Goal: Task Accomplishment & Management: Use online tool/utility

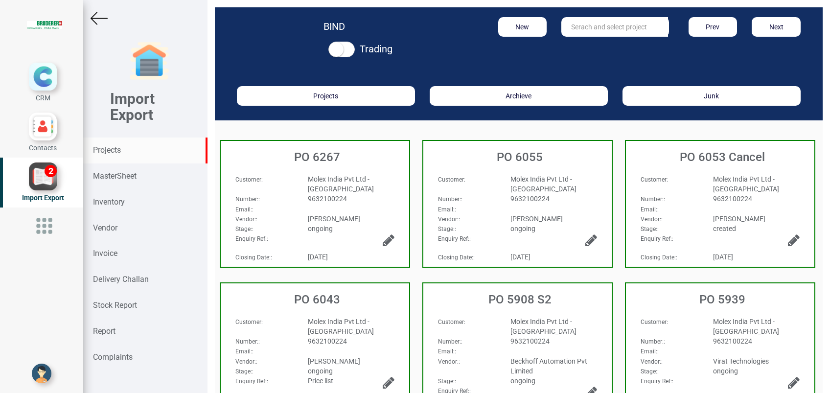
click at [108, 154] on strong "Projects" at bounding box center [107, 149] width 28 height 9
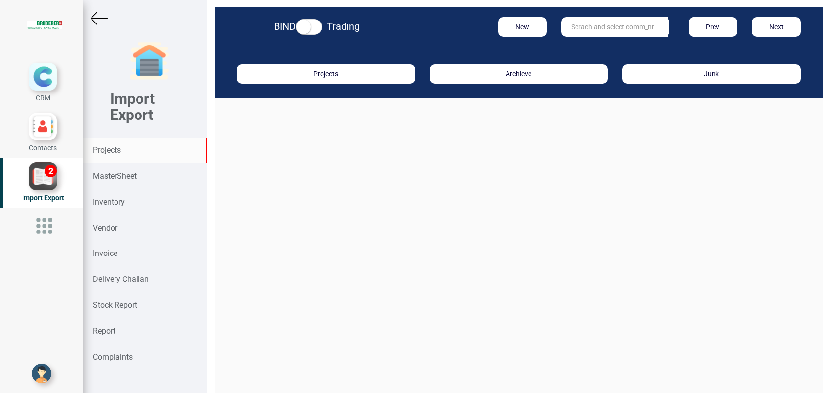
click at [587, 27] on input "text" at bounding box center [615, 27] width 107 height 20
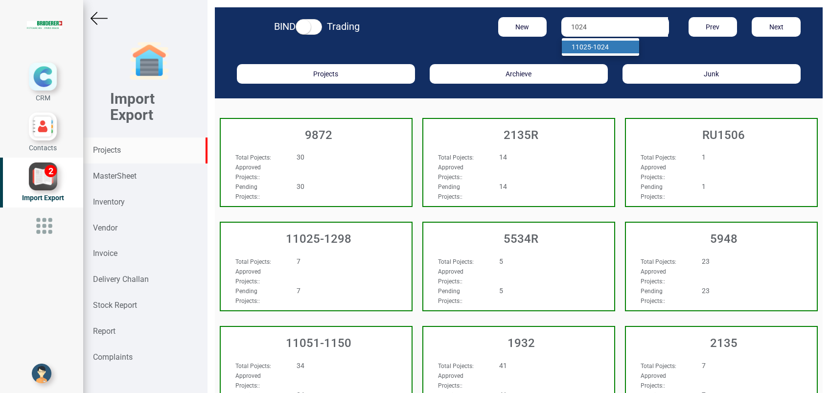
click at [602, 43] on strong "1024" at bounding box center [601, 47] width 16 height 8
type input "11025-1024"
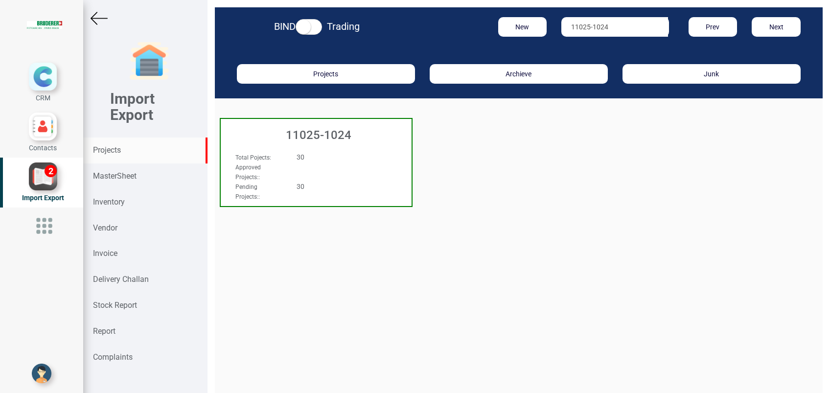
click at [333, 132] on h3 "11025-1024" at bounding box center [319, 135] width 186 height 13
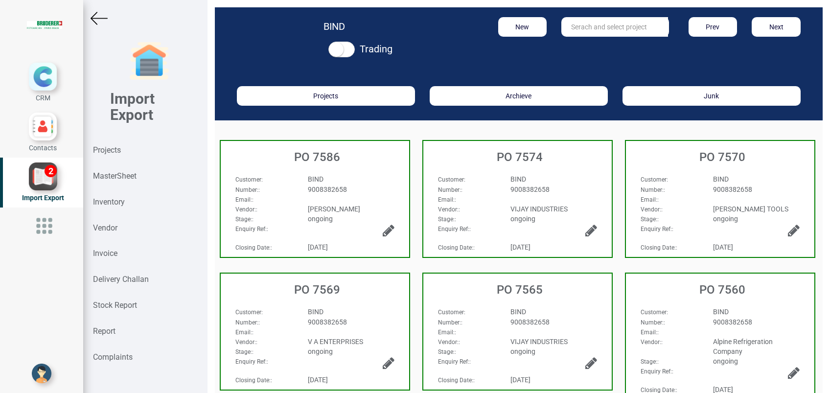
click at [577, 31] on input "text" at bounding box center [615, 27] width 107 height 20
click at [568, 47] on link "PO 7511" at bounding box center [600, 47] width 77 height 13
type input "PO 7511"
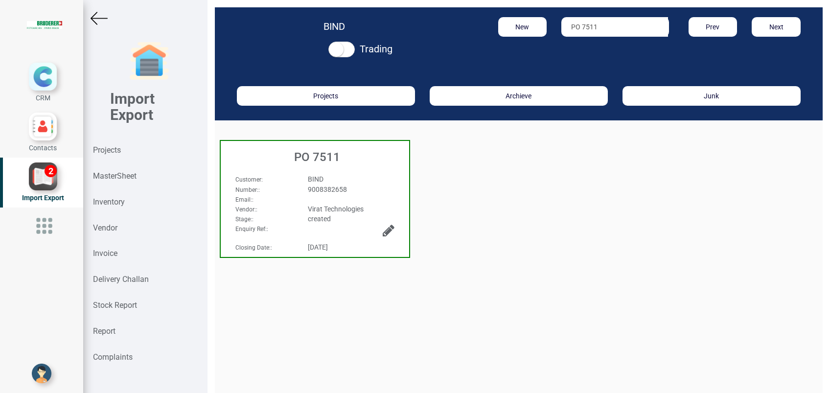
click at [320, 157] on h3 "PO 7511" at bounding box center [318, 157] width 184 height 13
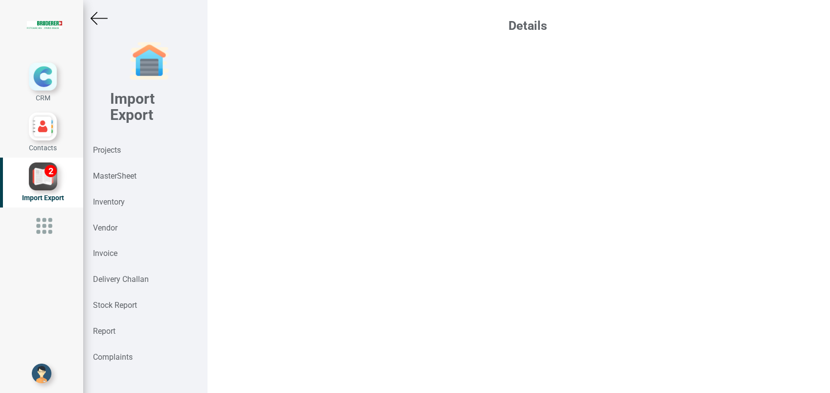
select select "INR"
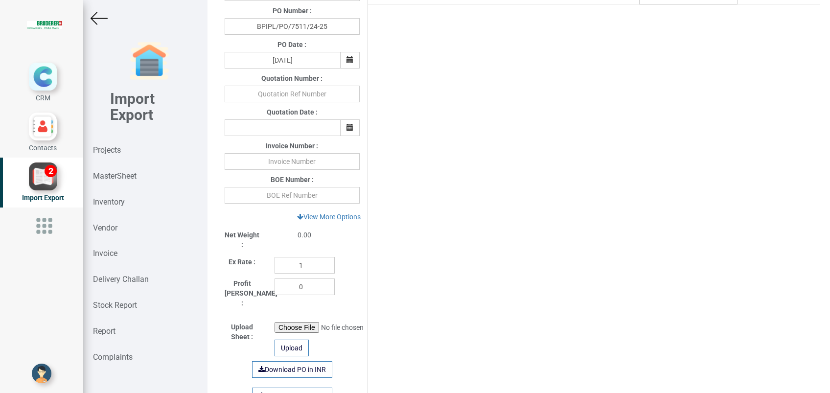
scroll to position [326, 0]
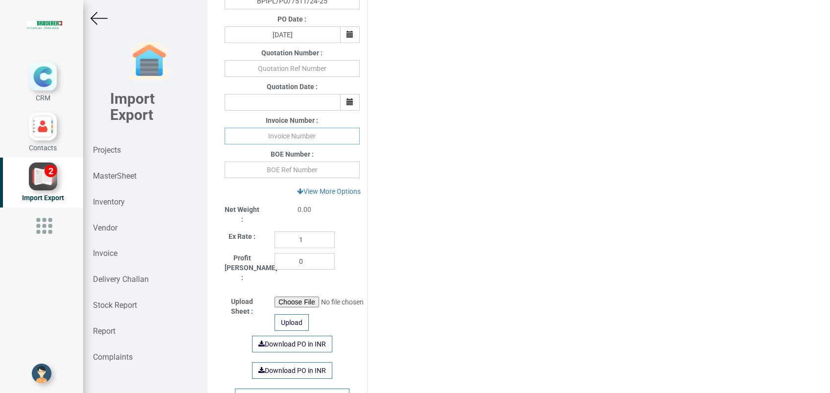
click at [291, 137] on input "text" at bounding box center [292, 136] width 135 height 17
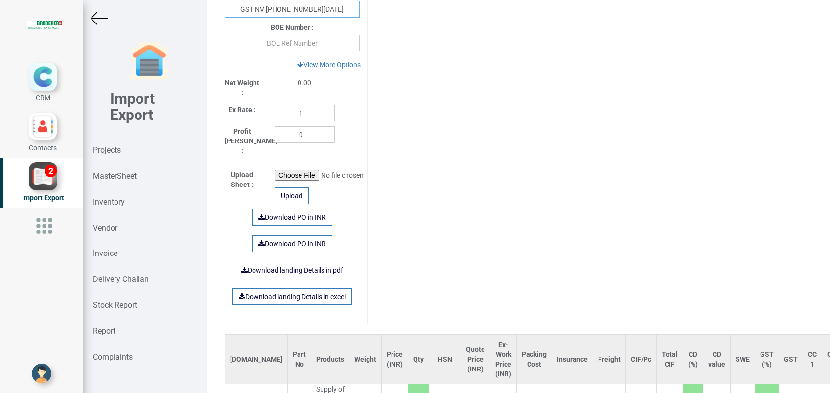
scroll to position [619, 0]
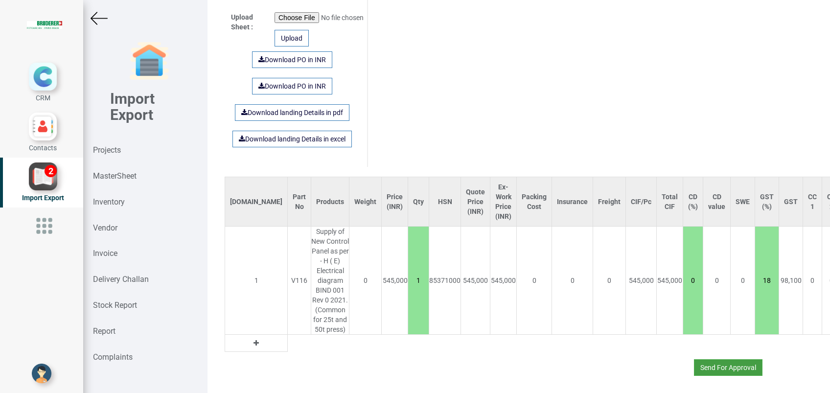
type input "GSTINV [PHONE_NUMBER][DATE]"
click at [694, 360] on button "Send For Approval" at bounding box center [728, 367] width 69 height 17
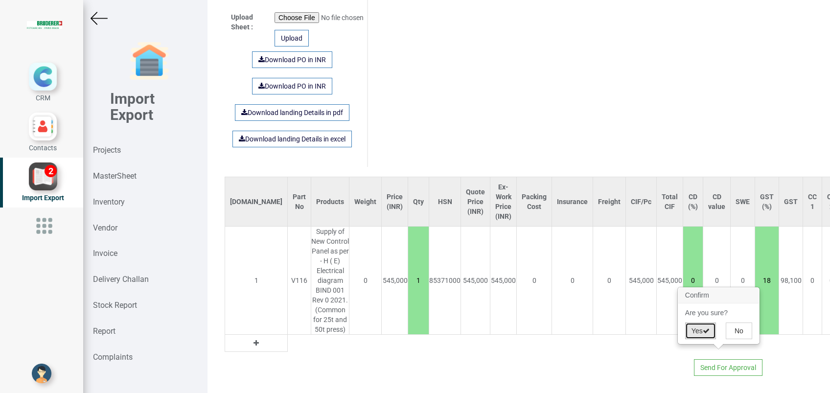
click at [688, 334] on button "Yes" at bounding box center [701, 331] width 31 height 17
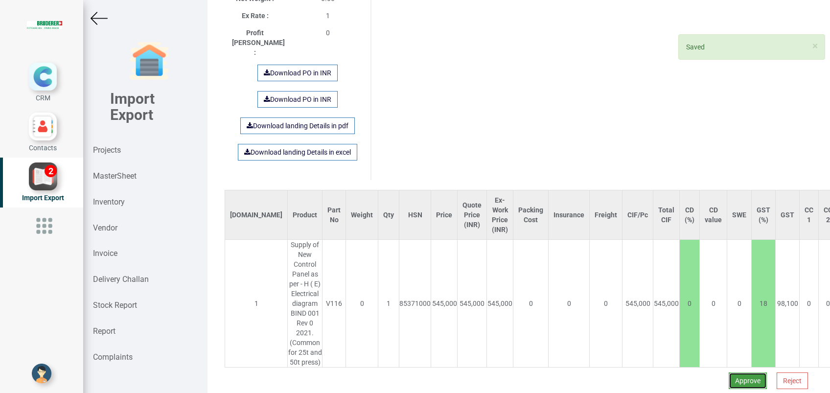
click at [739, 373] on button "Approve" at bounding box center [748, 381] width 38 height 17
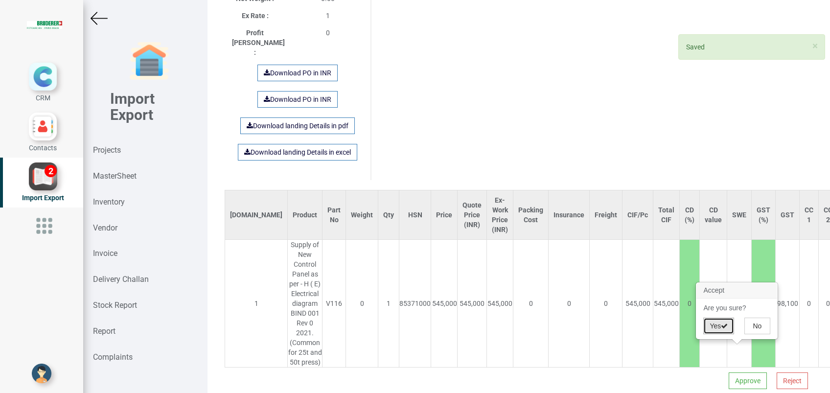
click at [717, 326] on button "Yes" at bounding box center [719, 326] width 31 height 17
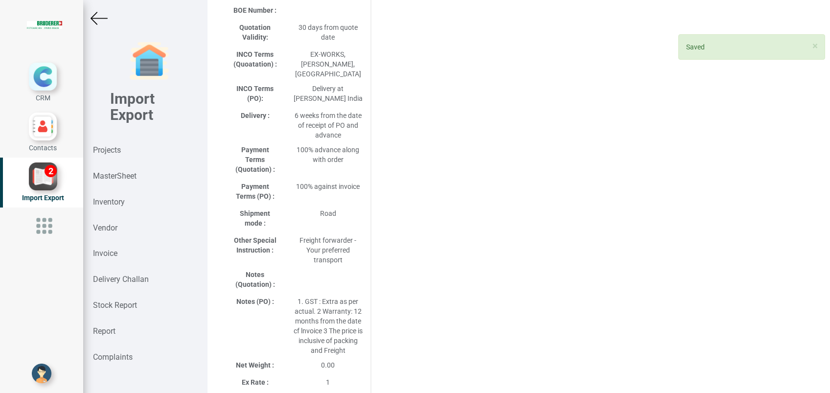
select select "INR"
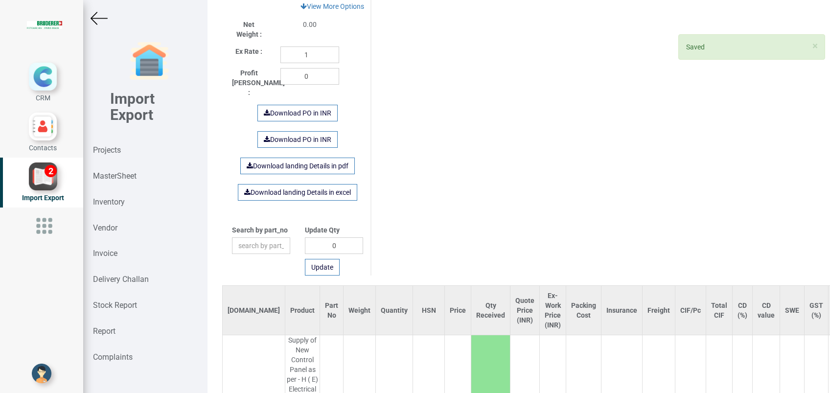
scroll to position [612, 0]
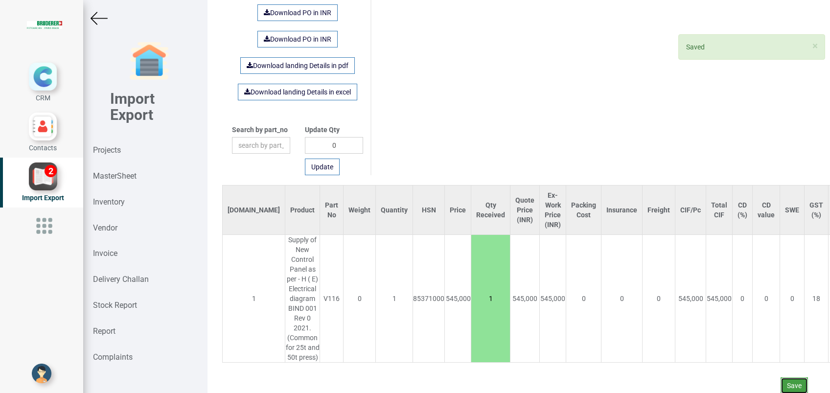
click at [781, 378] on button "Save" at bounding box center [794, 386] width 27 height 17
click at [762, 349] on button "Yes" at bounding box center [766, 348] width 31 height 17
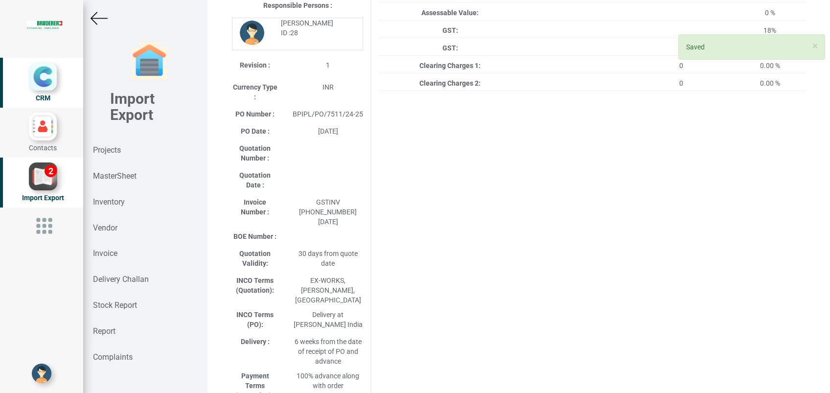
scroll to position [261, 0]
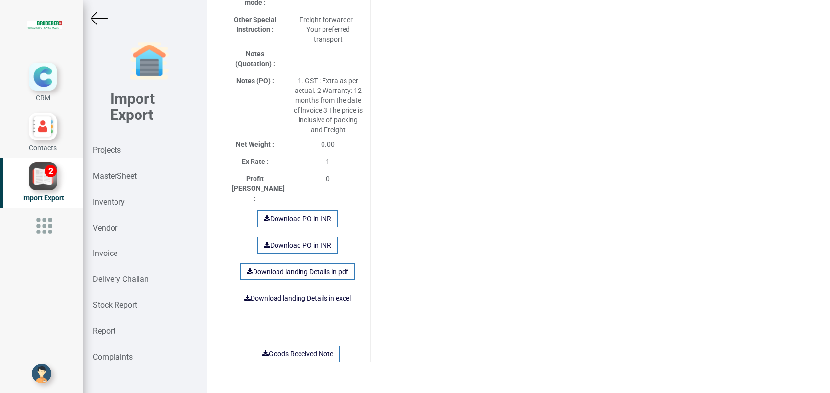
scroll to position [718, 0]
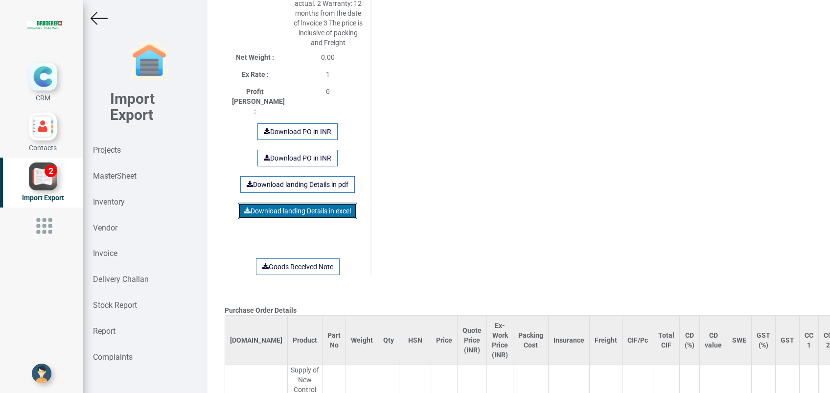
click at [296, 203] on link "Download landing Details in excel" at bounding box center [297, 211] width 119 height 17
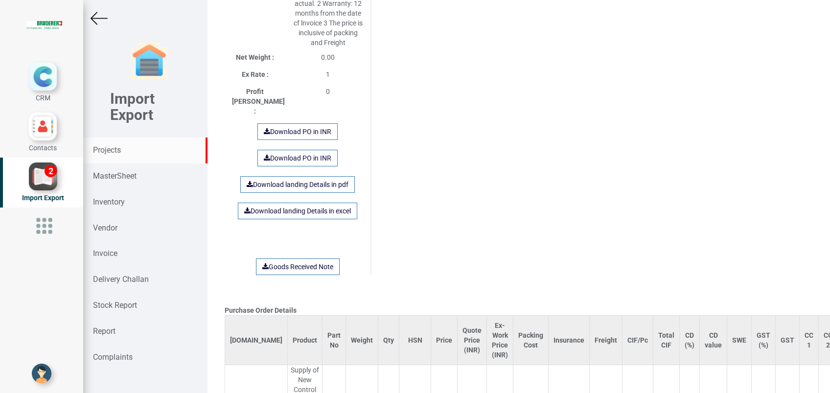
click at [112, 148] on strong "Projects" at bounding box center [107, 149] width 28 height 9
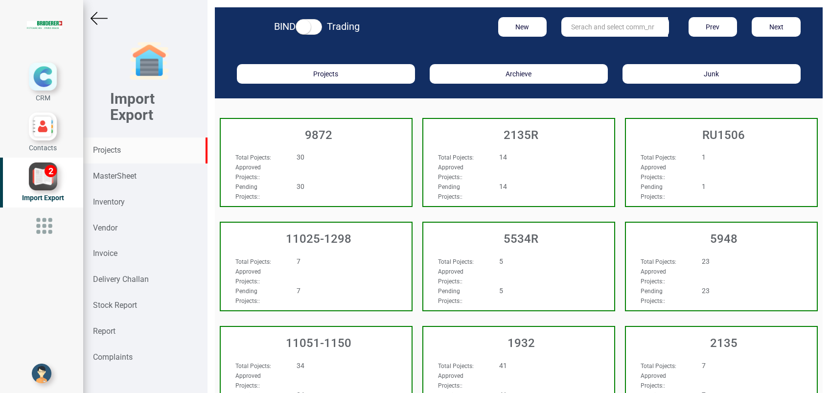
click at [584, 26] on input "text" at bounding box center [615, 27] width 107 height 20
type input "9927"
click at [580, 48] on strong "9927" at bounding box center [580, 47] width 16 height 8
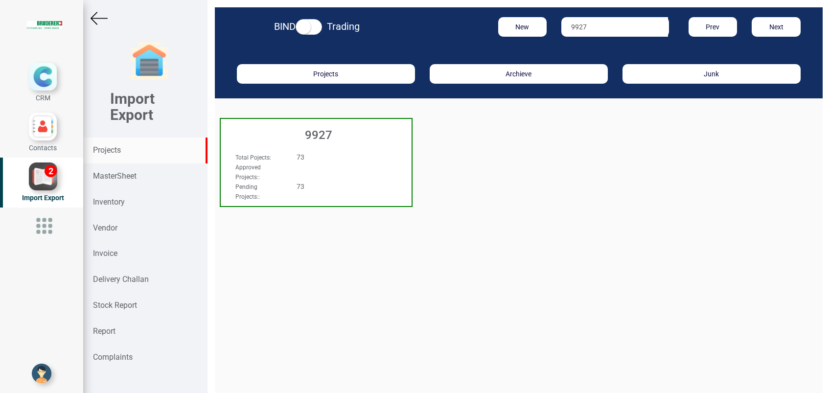
click at [314, 135] on h3 "9927" at bounding box center [319, 135] width 186 height 13
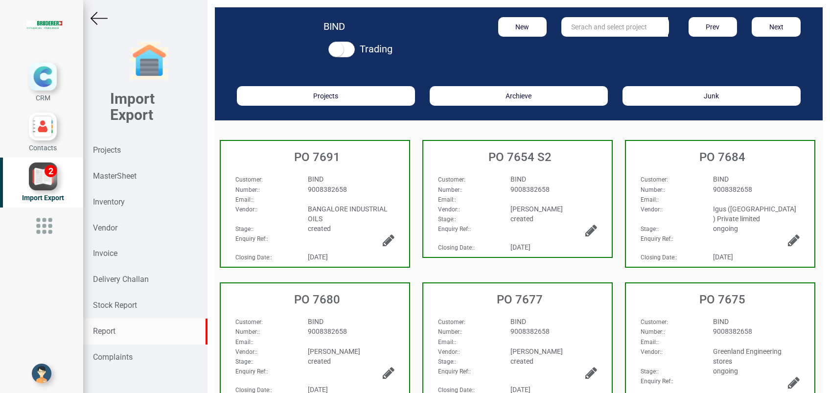
click at [114, 327] on strong "Report" at bounding box center [104, 331] width 23 height 9
select select
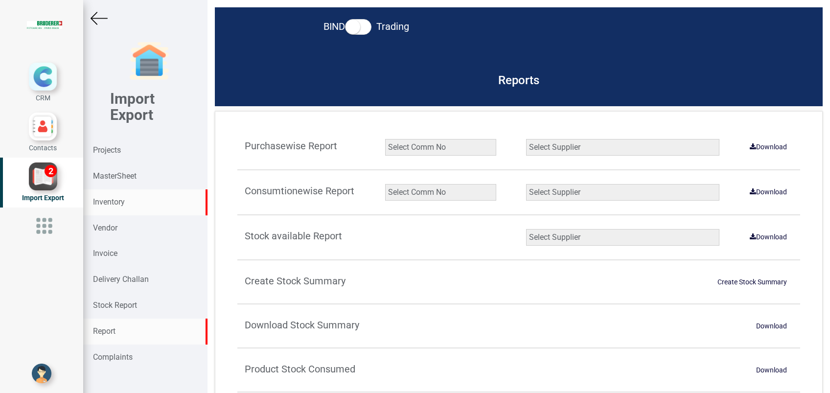
click at [114, 204] on strong "Inventory" at bounding box center [109, 201] width 32 height 9
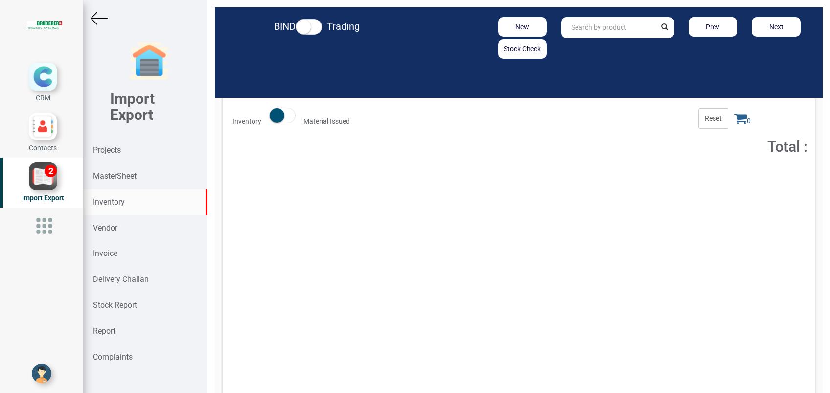
click at [619, 20] on input "text" at bounding box center [609, 27] width 94 height 21
type input "AW60-F10BG1-B"
click at [110, 145] on strong "Projects" at bounding box center [107, 149] width 28 height 9
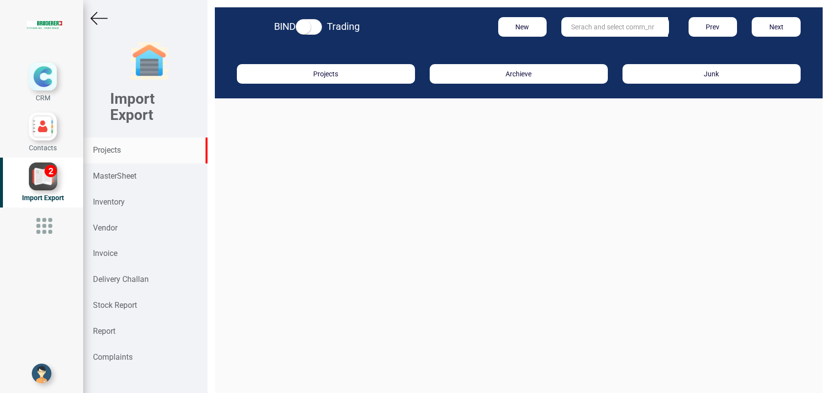
click at [587, 21] on input "text" at bounding box center [615, 27] width 107 height 20
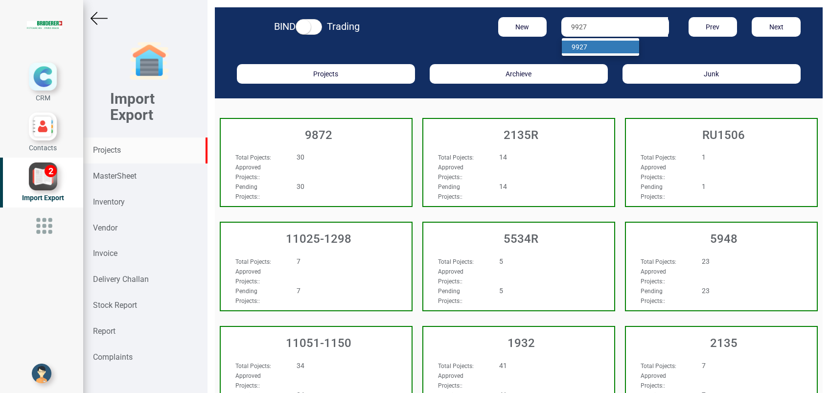
type input "9927"
drag, startPoint x: 572, startPoint y: 43, endPoint x: 561, endPoint y: 58, distance: 19.2
click at [572, 44] on strong "9927" at bounding box center [580, 47] width 16 height 8
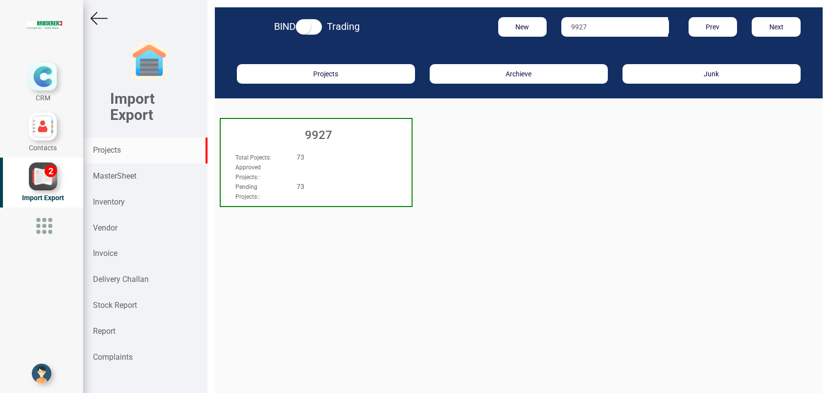
click at [317, 133] on h3 "9927" at bounding box center [319, 135] width 186 height 13
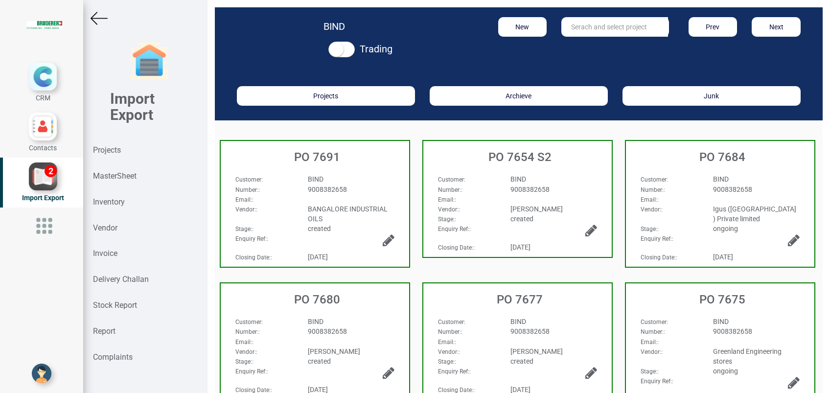
click at [605, 30] on input "text" at bounding box center [615, 27] width 107 height 20
click at [607, 44] on link "PO 7660" at bounding box center [600, 47] width 77 height 13
type input "PO 7660"
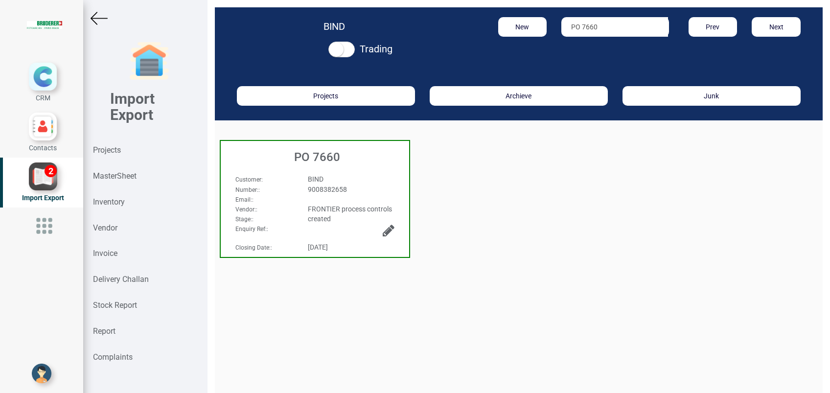
click at [333, 157] on h3 "PO 7660" at bounding box center [318, 157] width 184 height 13
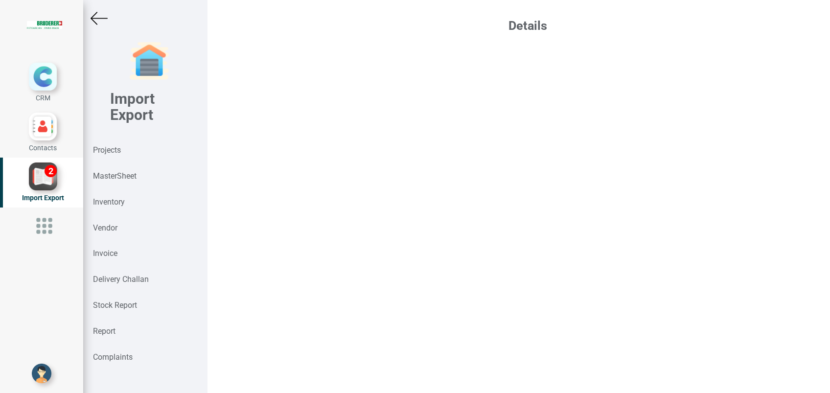
select select "INR"
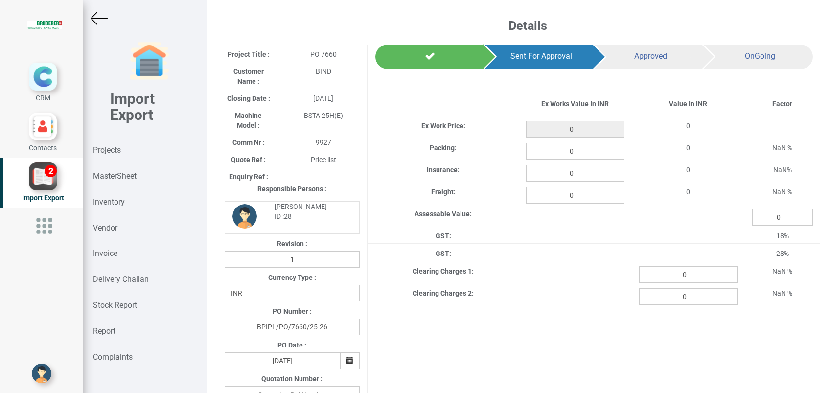
type input "11771"
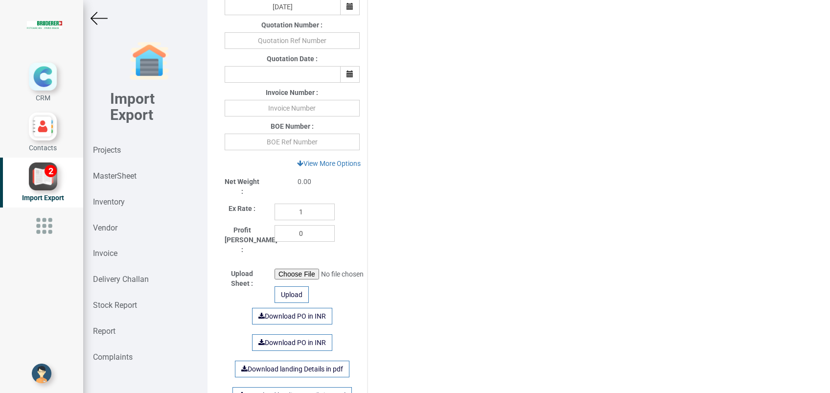
scroll to position [392, 0]
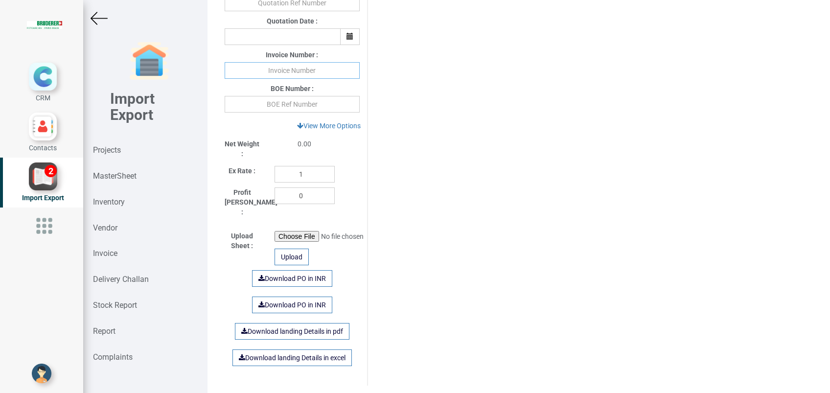
click at [277, 71] on input "text" at bounding box center [292, 70] width 135 height 17
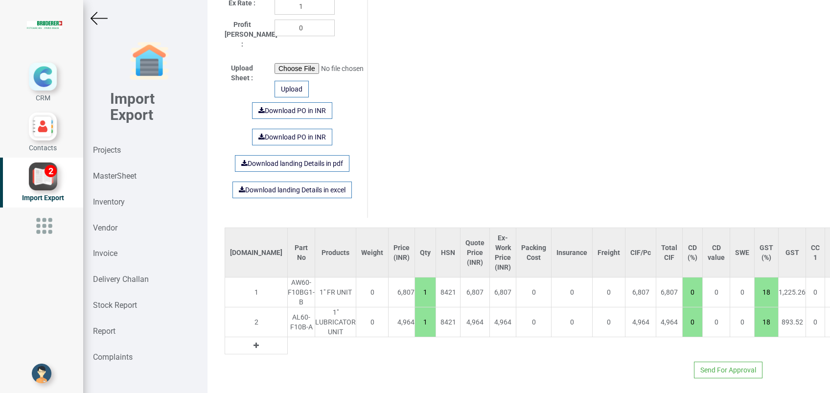
scroll to position [561, 0]
type input "1272 150925"
click at [713, 361] on button "Send For Approval" at bounding box center [728, 369] width 69 height 17
click at [703, 333] on button "Yes" at bounding box center [701, 331] width 31 height 17
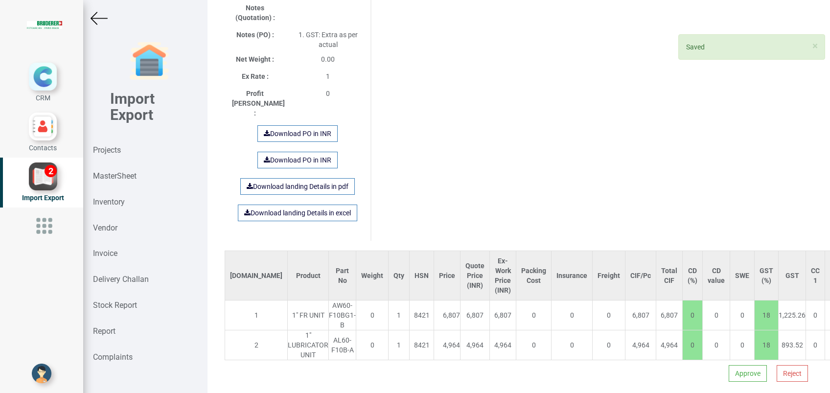
scroll to position [7, 0]
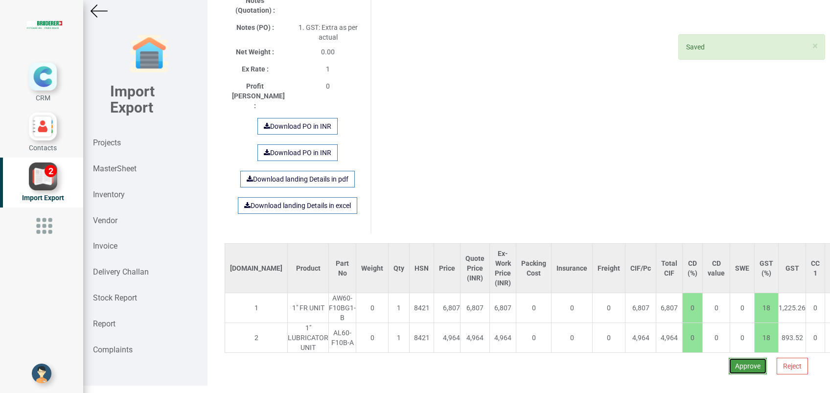
click at [737, 358] on button "Approve" at bounding box center [748, 366] width 38 height 17
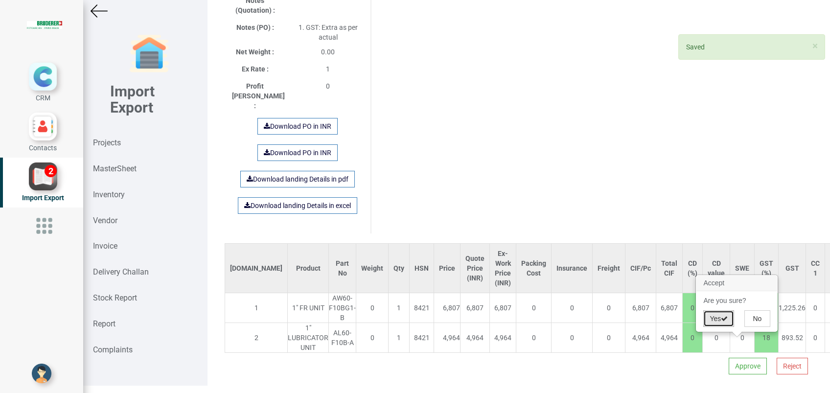
click at [720, 318] on button "Yes" at bounding box center [719, 318] width 31 height 17
select select "INR"
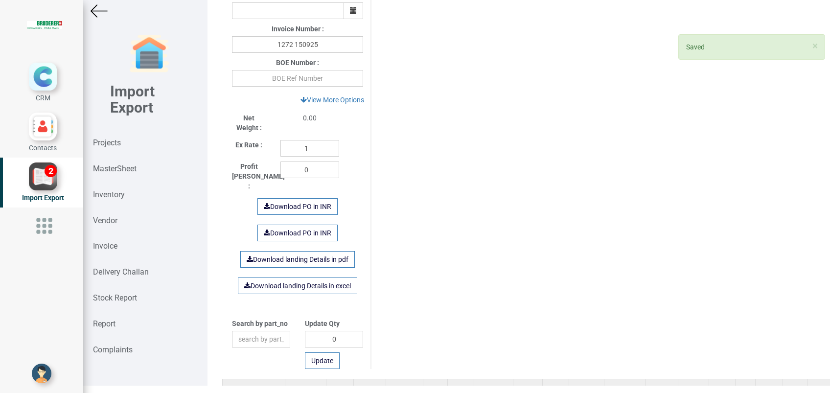
scroll to position [544, 0]
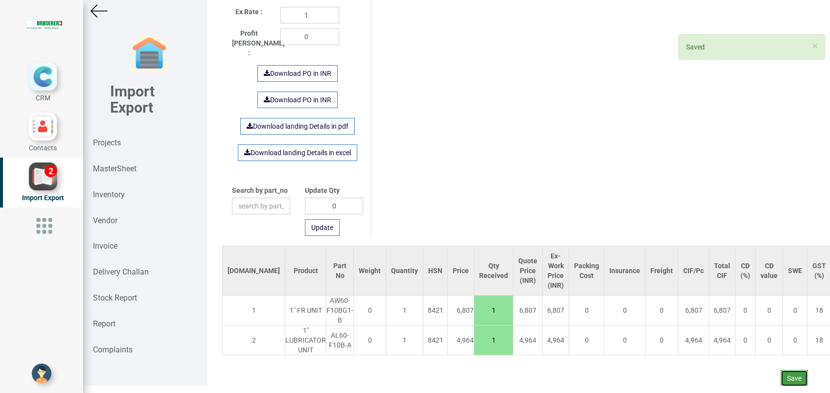
click at [781, 370] on button "Save" at bounding box center [794, 378] width 27 height 17
click at [761, 339] on button "Yes" at bounding box center [766, 340] width 31 height 17
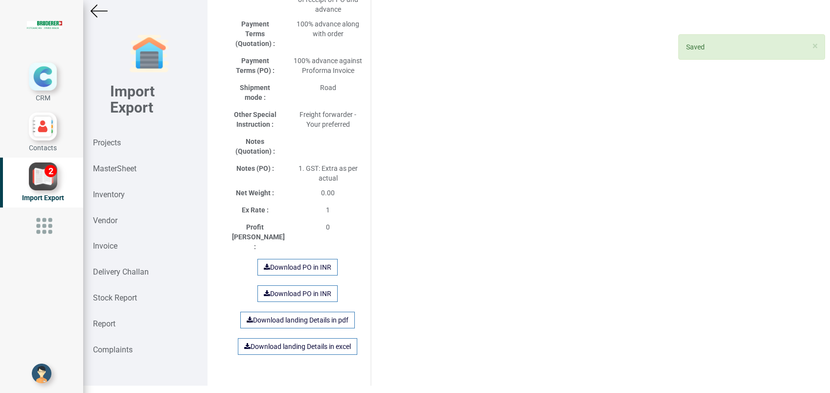
scroll to position [653, 0]
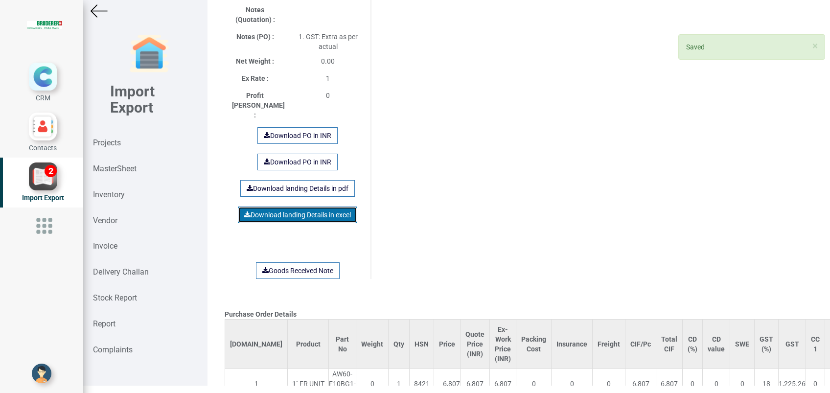
click at [307, 207] on link "Download landing Details in excel" at bounding box center [297, 215] width 119 height 17
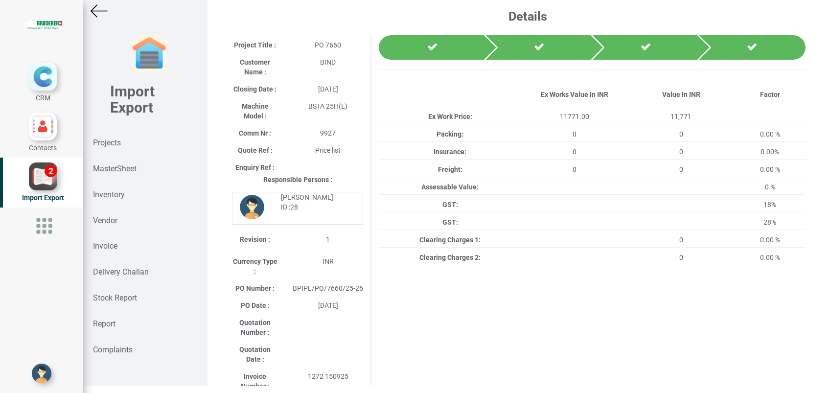
scroll to position [0, 0]
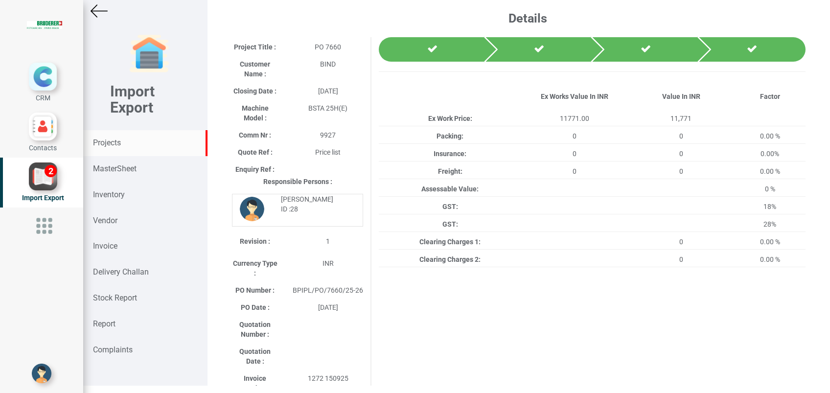
click at [94, 142] on strong "Projects" at bounding box center [107, 142] width 28 height 9
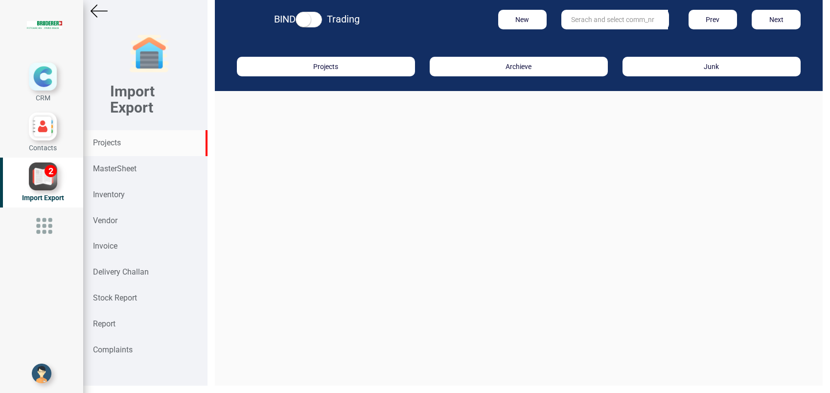
click at [598, 21] on input "text" at bounding box center [615, 20] width 107 height 20
type input "11808"
click at [593, 40] on link "11808" at bounding box center [600, 39] width 77 height 13
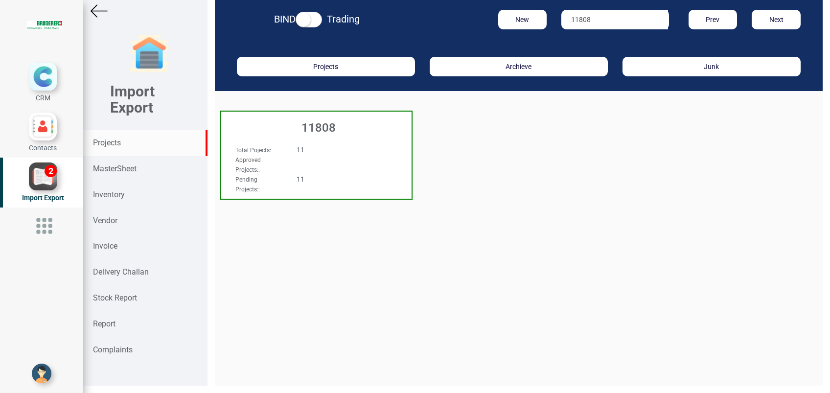
click at [317, 127] on h3 "11808" at bounding box center [319, 127] width 186 height 13
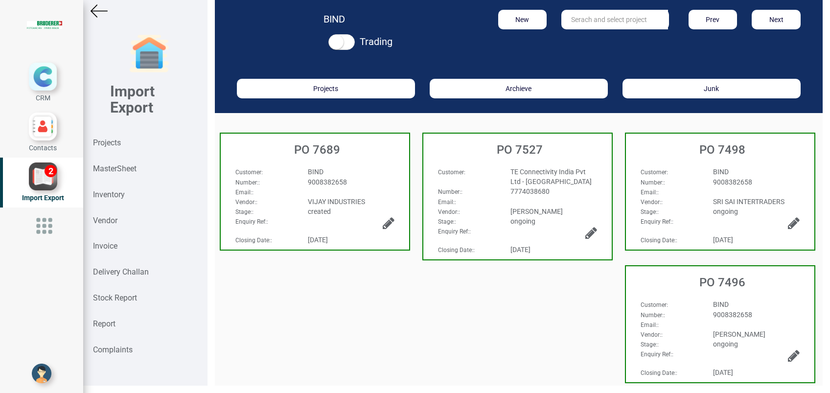
click at [309, 183] on span "9008382658" at bounding box center [327, 182] width 39 height 8
select select "INR"
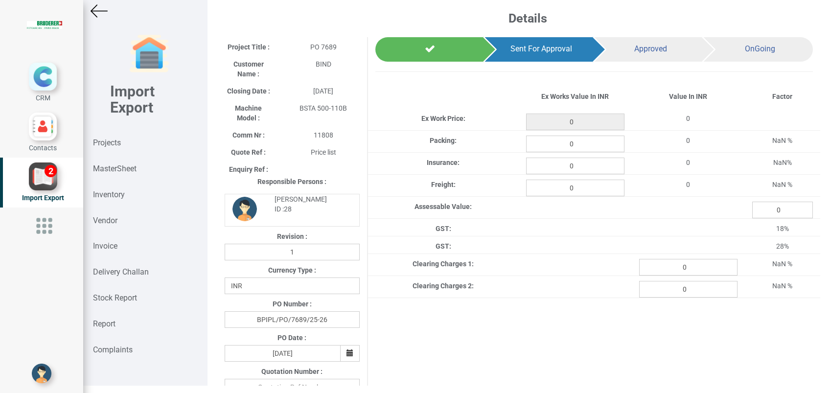
type input "36000"
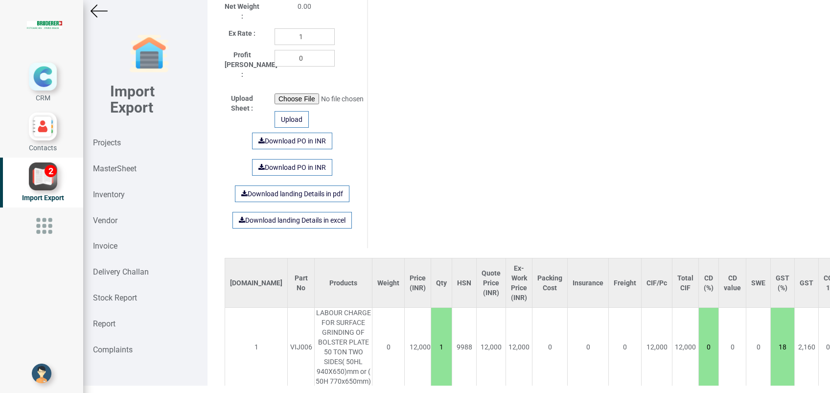
scroll to position [196, 0]
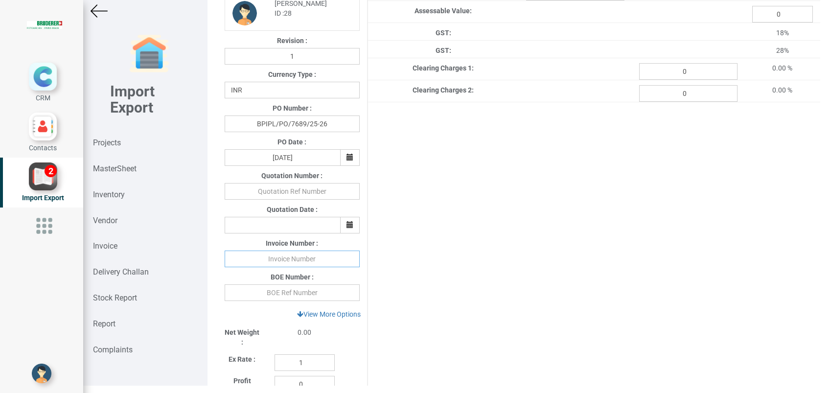
click at [301, 263] on input "text" at bounding box center [292, 259] width 135 height 17
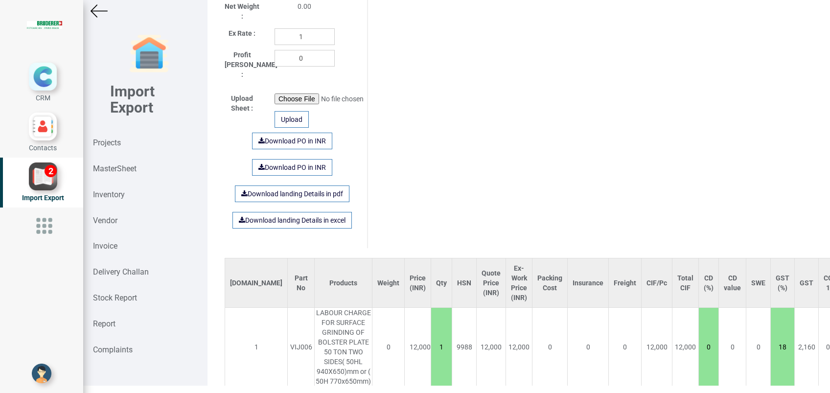
scroll to position [639, 0]
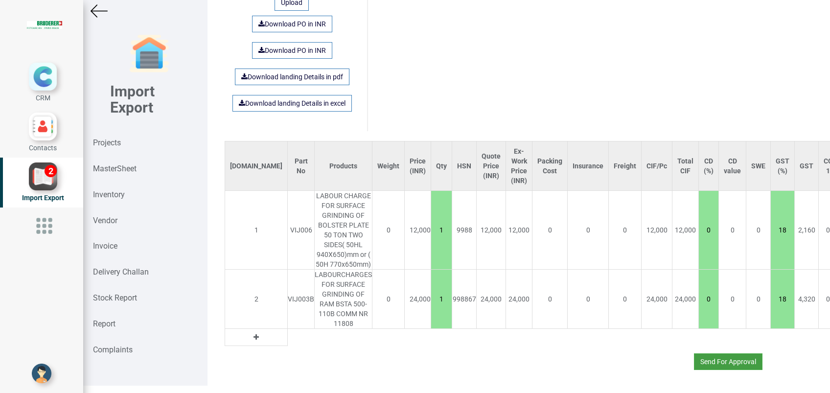
type input "[PHONE_NUMBER][DATE]"
click at [704, 354] on button "Send For Approval" at bounding box center [728, 362] width 69 height 17
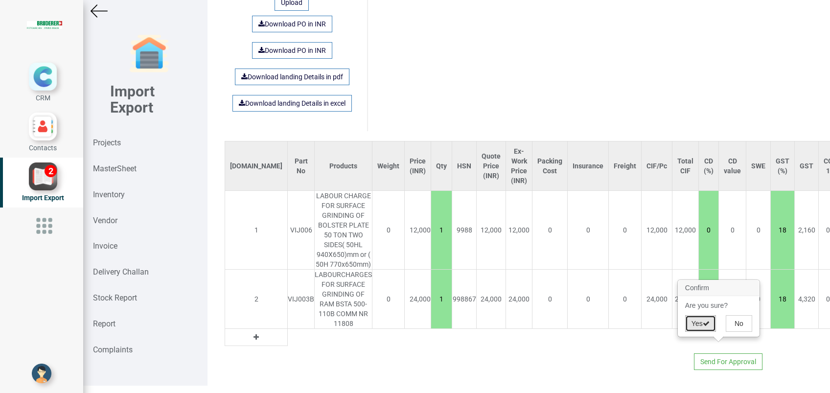
click at [699, 318] on button "Yes" at bounding box center [701, 323] width 31 height 17
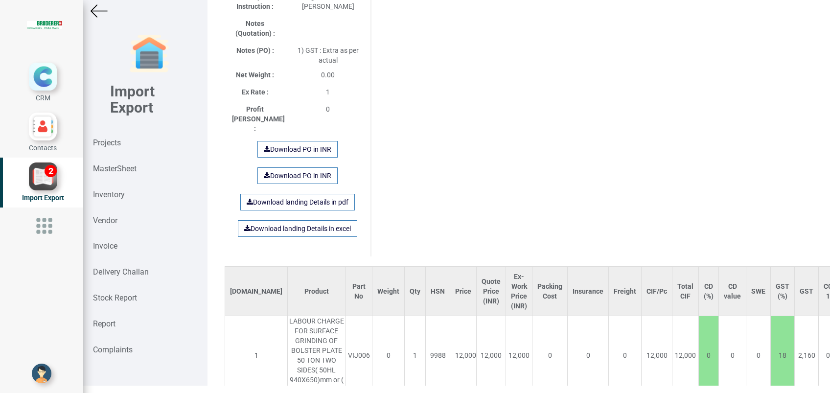
scroll to position [740, 0]
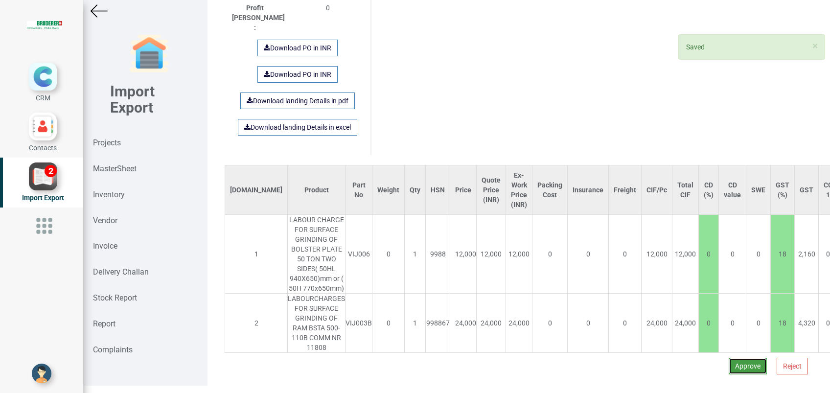
click at [729, 358] on button "Approve" at bounding box center [748, 366] width 38 height 17
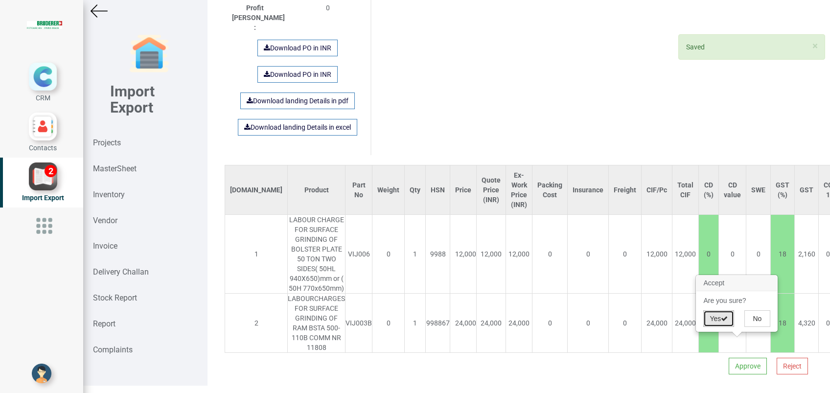
click at [713, 318] on button "Yes" at bounding box center [719, 318] width 31 height 17
select select "INR"
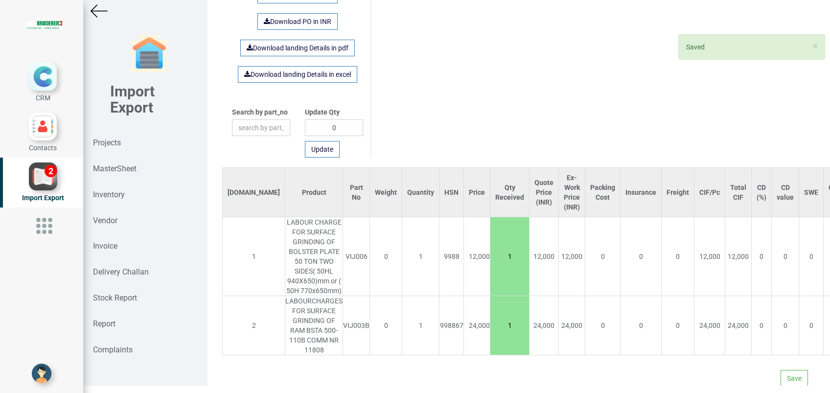
scroll to position [622, 0]
click at [782, 370] on button "Save" at bounding box center [794, 378] width 27 height 17
click at [756, 335] on button "Yes" at bounding box center [766, 340] width 31 height 17
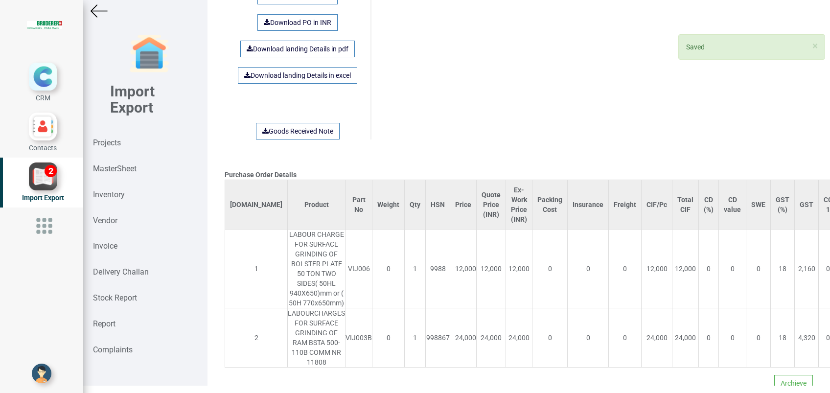
scroll to position [805, 0]
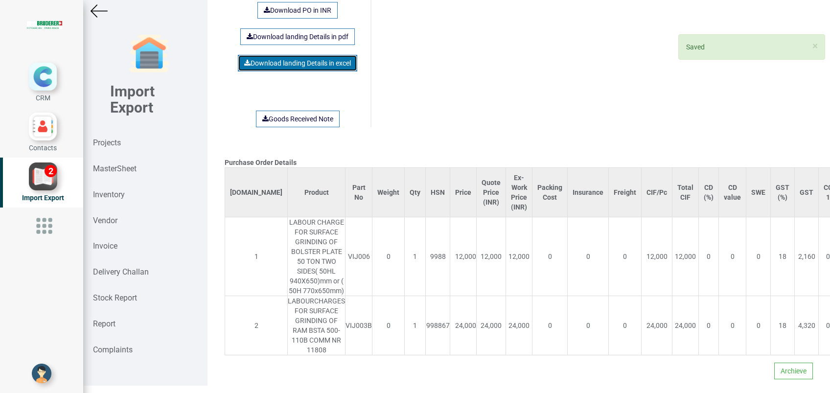
click at [303, 55] on link "Download landing Details in excel" at bounding box center [297, 63] width 119 height 17
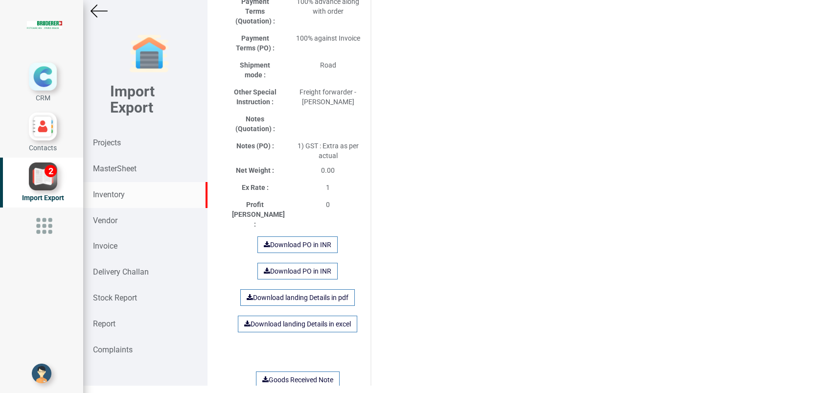
drag, startPoint x: 104, startPoint y: 195, endPoint x: 184, endPoint y: 198, distance: 80.4
click at [104, 195] on strong "Inventory" at bounding box center [109, 194] width 32 height 9
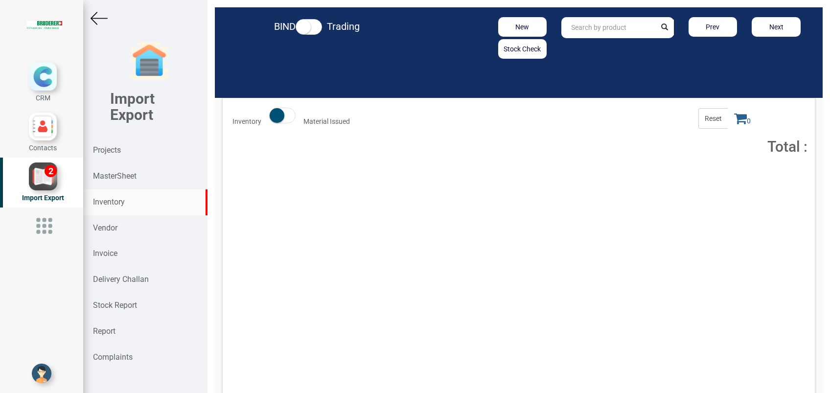
click at [580, 29] on input "text" at bounding box center [609, 27] width 94 height 21
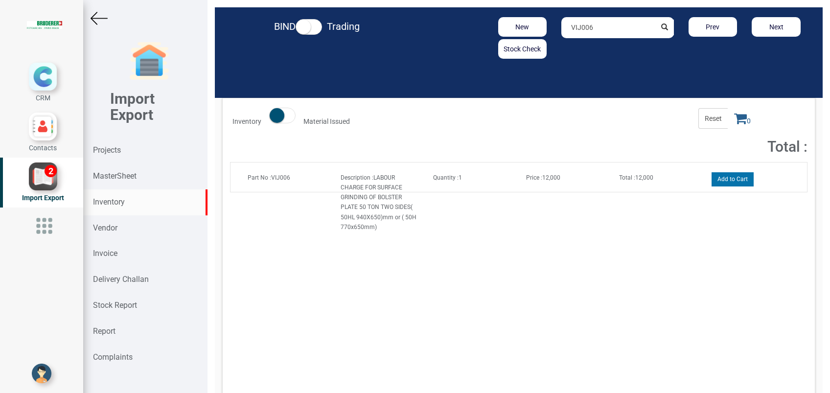
type input "VIJ006"
drag, startPoint x: 722, startPoint y: 180, endPoint x: 741, endPoint y: 118, distance: 65.4
click at [723, 180] on button "Add to Cart" at bounding box center [733, 179] width 42 height 14
click at [735, 120] on icon at bounding box center [741, 119] width 13 height 14
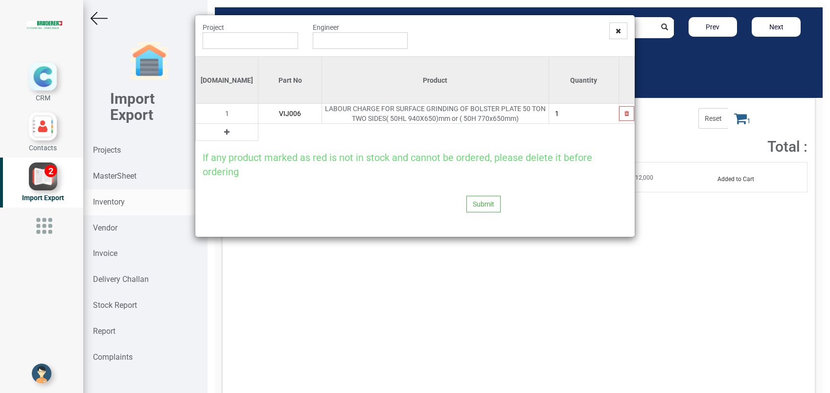
click at [224, 132] on icon at bounding box center [226, 132] width 5 height 7
click at [259, 132] on input "text" at bounding box center [290, 132] width 63 height 17
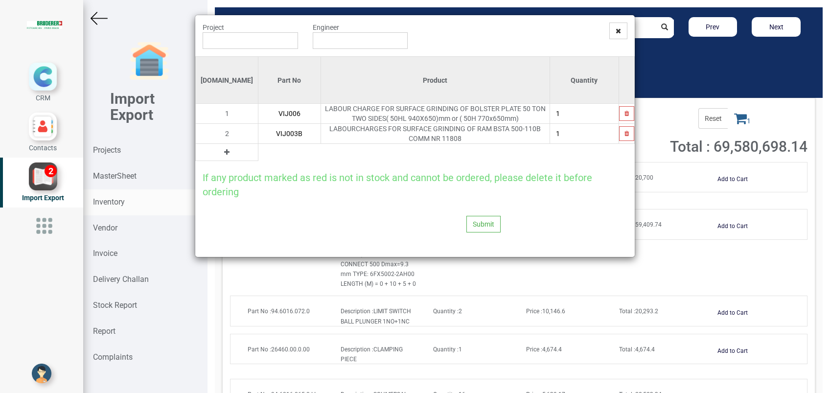
type input "VIJ003B"
click at [237, 43] on input "text" at bounding box center [250, 40] width 95 height 17
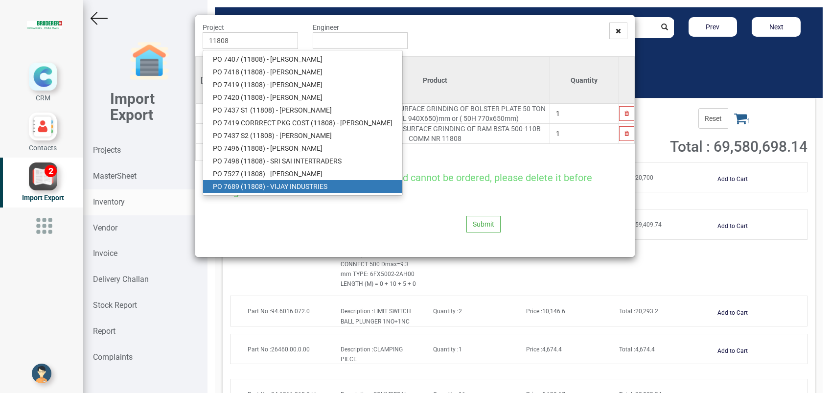
click at [272, 187] on link "PO 7689 ( 11808 ) - VIJAY INDUSTRIES" at bounding box center [302, 186] width 199 height 13
type input "PO 7689 ( 11808 ) - VIJAY INDUSTRIES"
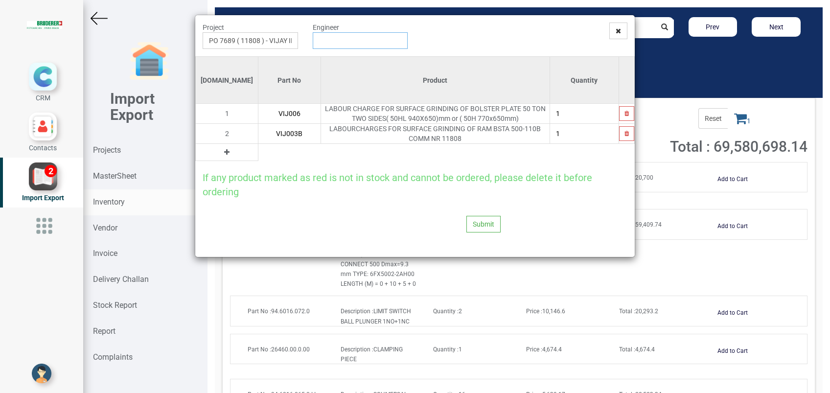
click at [330, 44] on input "text" at bounding box center [360, 40] width 95 height 17
click at [329, 62] on link "G opinath [PERSON_NAME]" at bounding box center [351, 59] width 77 height 13
type input "[PERSON_NAME]"
click at [478, 224] on button "Submit" at bounding box center [484, 224] width 34 height 17
click at [466, 200] on button "Yes" at bounding box center [465, 197] width 31 height 17
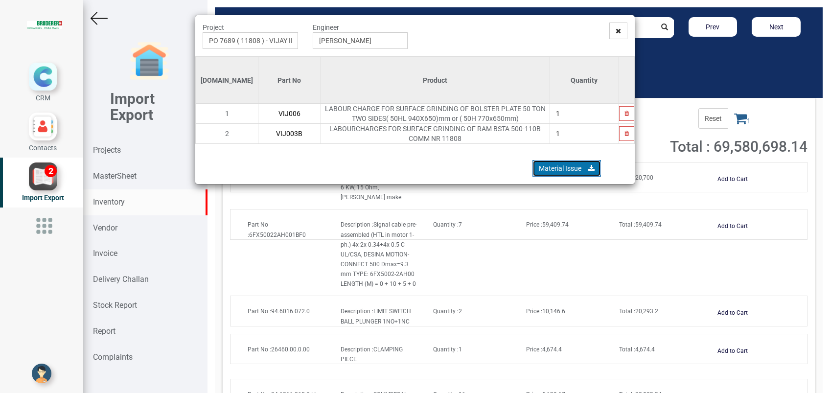
click at [545, 170] on link "Material Issue" at bounding box center [567, 168] width 69 height 17
click at [615, 30] on span at bounding box center [619, 31] width 18 height 17
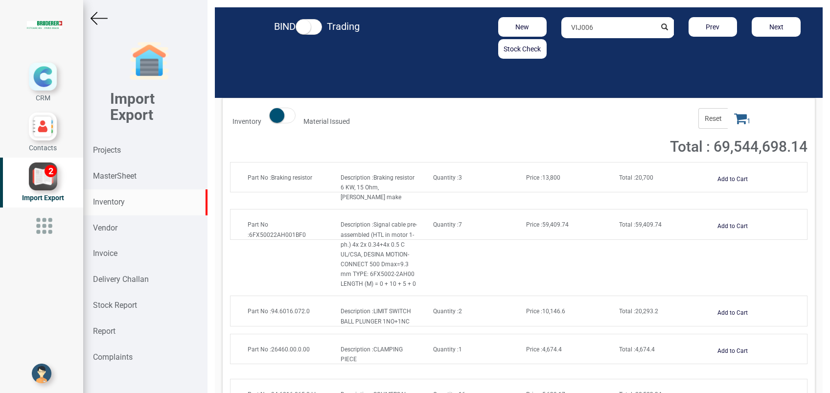
click at [291, 118] on span at bounding box center [282, 116] width 26 height 16
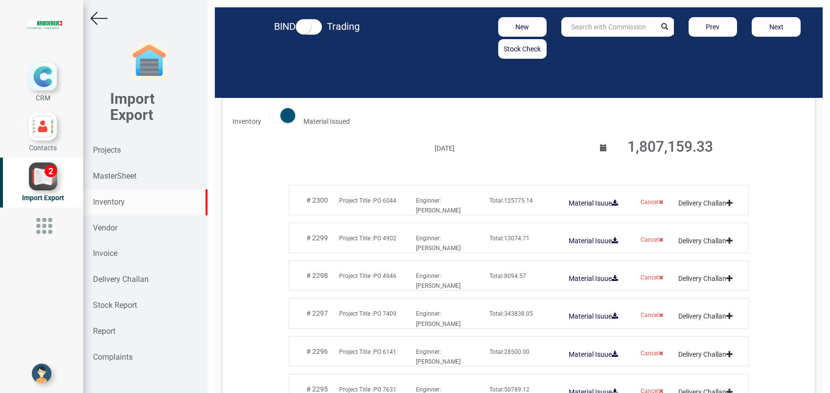
click at [517, 203] on span "Total: 125775.14" at bounding box center [512, 200] width 44 height 7
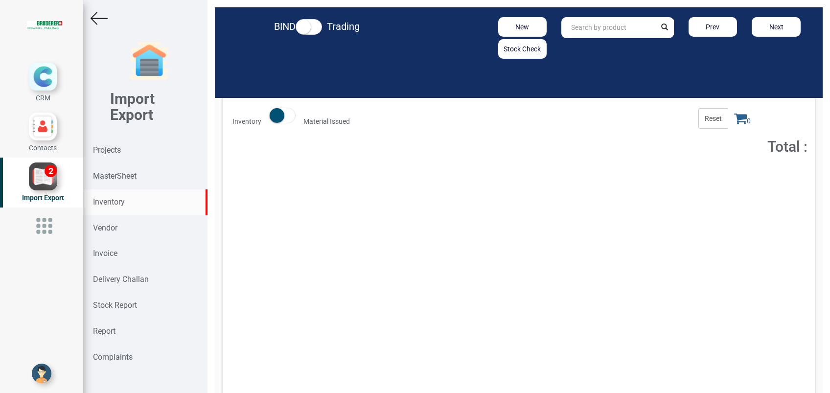
click at [564, 32] on input "text" at bounding box center [609, 27] width 94 height 21
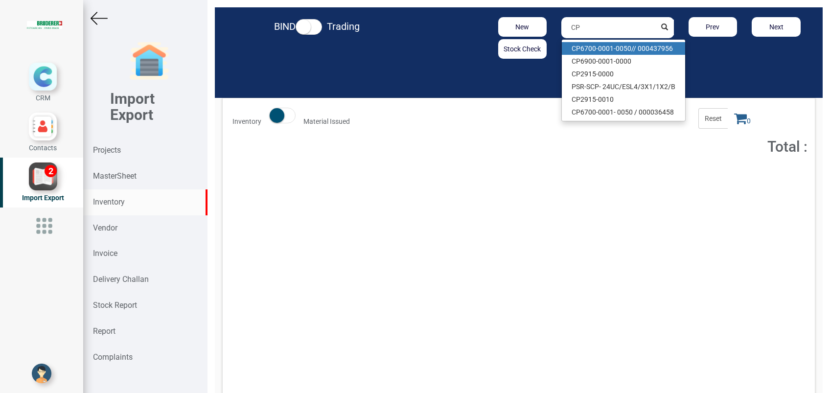
click at [582, 52] on link "CP 6700-0001-0050// 000437956" at bounding box center [623, 48] width 123 height 13
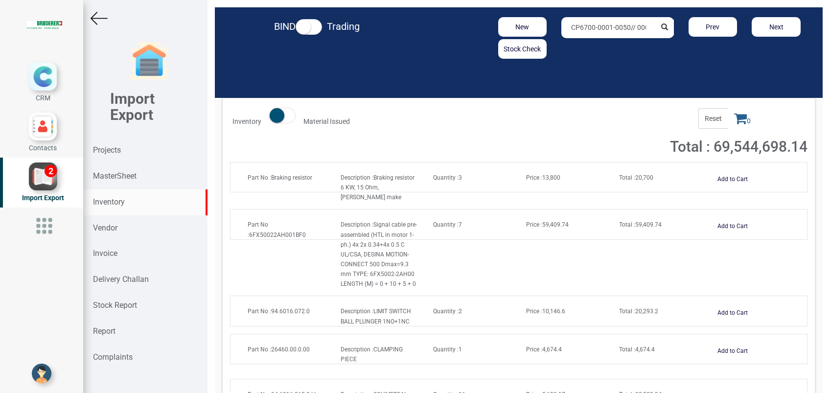
click at [599, 28] on input "CP6700-0001-0050// 000437956" at bounding box center [609, 27] width 94 height 21
click at [641, 27] on input "CP6700-0001-0050// 000437956" at bounding box center [609, 27] width 94 height 21
click at [633, 30] on input "CP6700-0001-0050// 000437956" at bounding box center [609, 27] width 94 height 21
type input "C"
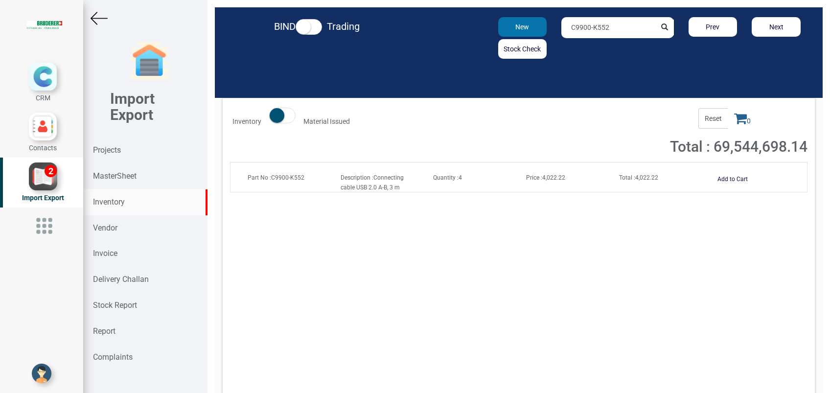
drag, startPoint x: 631, startPoint y: 25, endPoint x: 499, endPoint y: 27, distance: 131.7
click at [499, 27] on div "New Stock Check C9900-K552 Prev Next" at bounding box center [618, 38] width 396 height 42
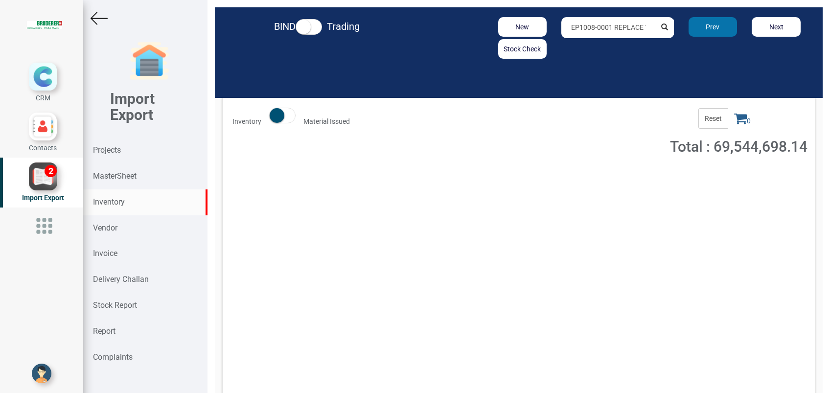
scroll to position [0, 50]
drag, startPoint x: 580, startPoint y: 26, endPoint x: 683, endPoint y: 28, distance: 102.4
click at [683, 28] on div "New Stock Check EP1008-0001 REPLACE TO EP1098-001 Prev Next" at bounding box center [618, 38] width 396 height 42
drag, startPoint x: 615, startPoint y: 33, endPoint x: 623, endPoint y: 46, distance: 15.2
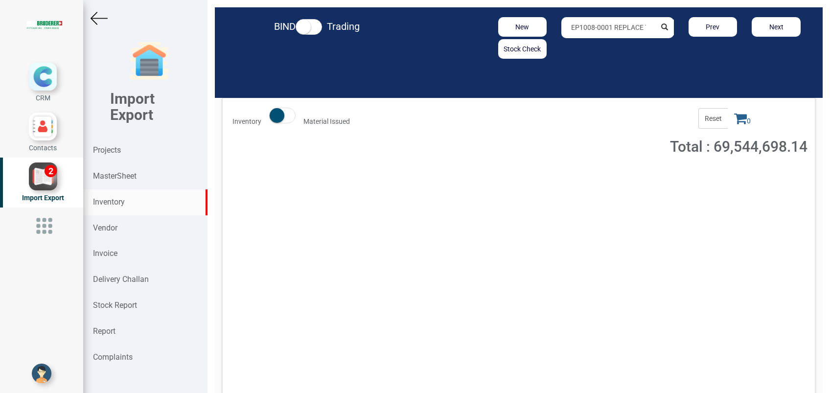
click at [614, 33] on input "EP1008-0001 REPLACE TO EP1098-001" at bounding box center [609, 27] width 94 height 21
type input "1"
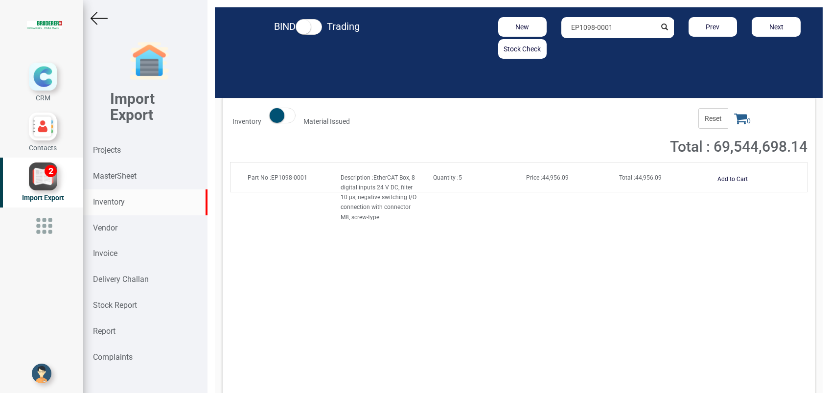
drag, startPoint x: 611, startPoint y: 29, endPoint x: 468, endPoint y: 29, distance: 143.0
click at [468, 29] on div "New Stock Check EP1098-0001 Prev Next" at bounding box center [618, 38] width 396 height 42
paste input "ZK1090-3161-0030"
click at [531, 180] on div "Price : 11,792" at bounding box center [565, 177] width 93 height 10
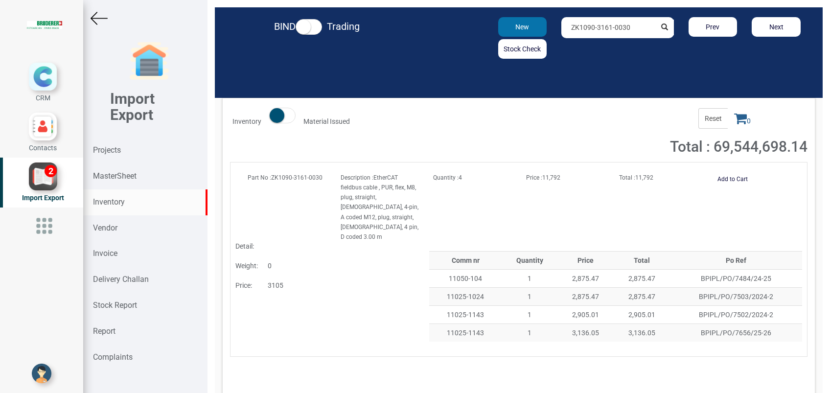
drag, startPoint x: 629, startPoint y: 30, endPoint x: 510, endPoint y: 31, distance: 119.0
click at [515, 30] on div "New Stock Check ZK1090-3161-0030 Prev Next" at bounding box center [618, 38] width 396 height 42
paste input "EL5001"
click at [589, 51] on strong "EL5001" at bounding box center [584, 49] width 24 height 8
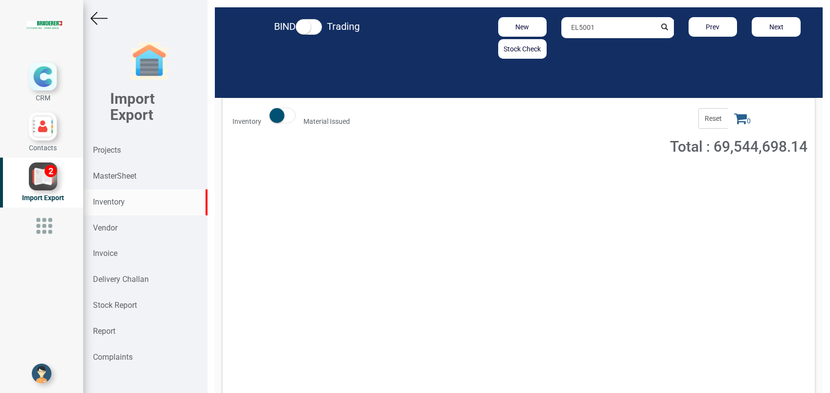
type input "EL5001"
drag, startPoint x: 595, startPoint y: 27, endPoint x: 510, endPoint y: 25, distance: 84.7
click at [510, 25] on div "New Stock Check EL5001 Prev Next" at bounding box center [618, 38] width 396 height 42
paste input "IN MAT9000081.U"
type input "IN MAT9000081.U"
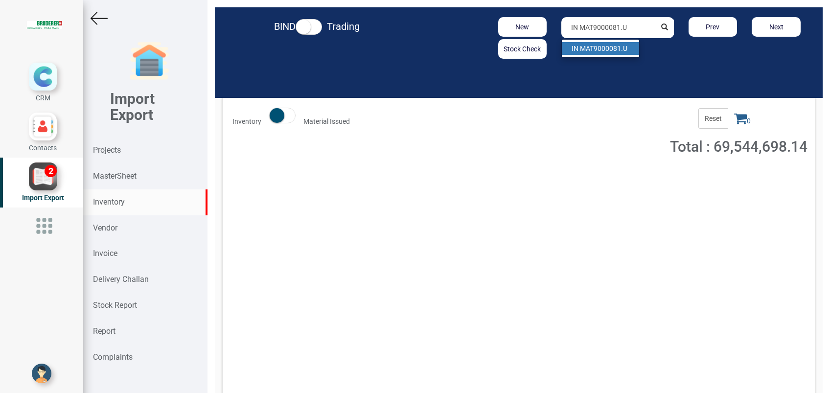
click at [596, 50] on strong "IN MAT9000081.U" at bounding box center [600, 49] width 56 height 8
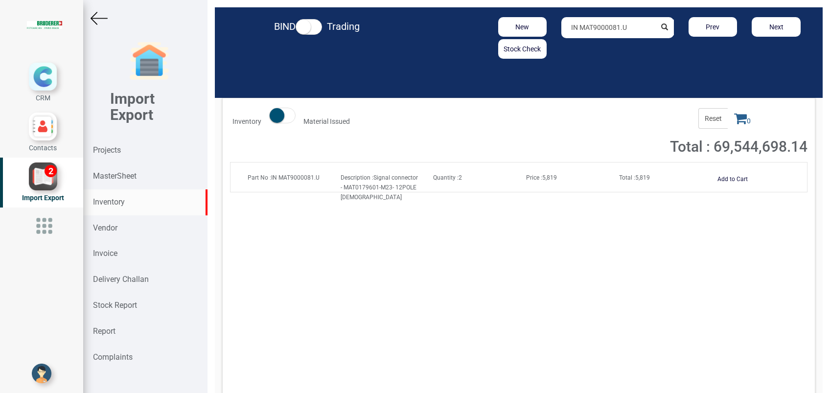
click at [534, 178] on strong "Price :" at bounding box center [534, 177] width 16 height 7
